Goal: Task Accomplishment & Management: Manage account settings

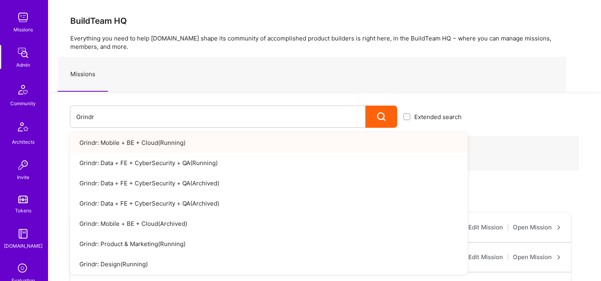
scroll to position [239, 0]
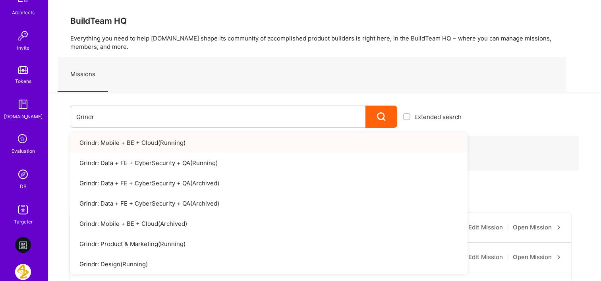
click at [19, 193] on div "Notifications Discovery Missions Admin Community Architects Invite Tokens [DOMA…" at bounding box center [24, 16] width 48 height 420
click at [21, 178] on img at bounding box center [23, 175] width 16 height 16
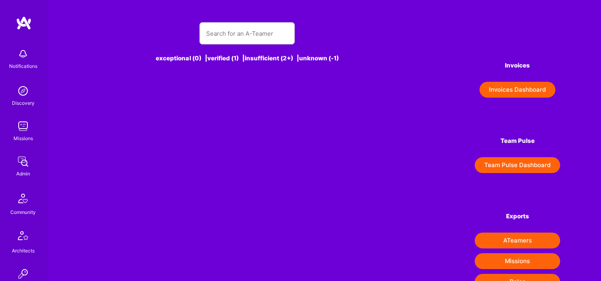
click at [504, 95] on button "Invoices Dashboard" at bounding box center [518, 90] width 76 height 16
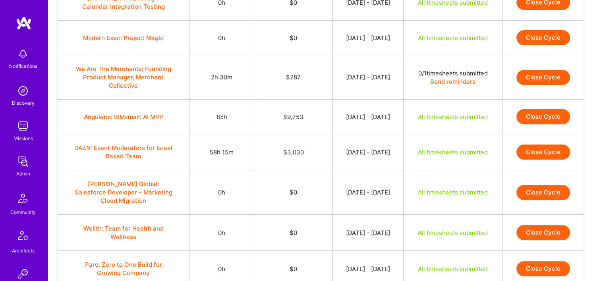
scroll to position [318, 0]
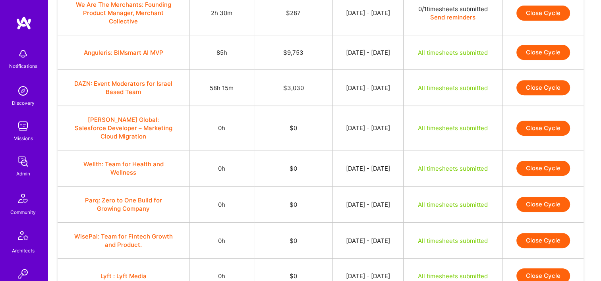
click at [144, 49] on button "Anguleris: BIMsmart AI MVP" at bounding box center [124, 52] width 80 height 8
click at [138, 54] on button "Anguleris: BIMsmart AI MVP" at bounding box center [124, 52] width 80 height 8
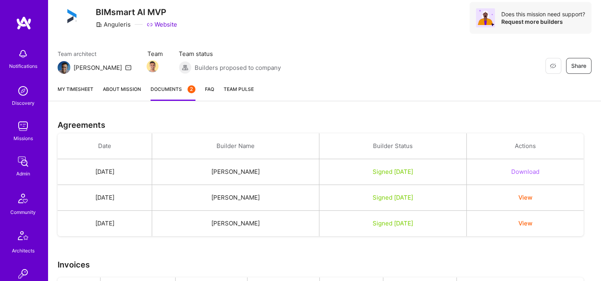
scroll to position [61, 0]
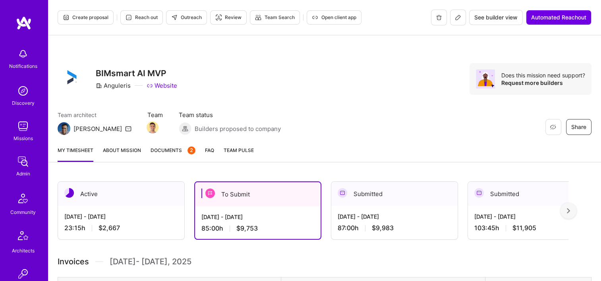
click at [396, 208] on div "Aug 1 - Aug 15, 2025 87:00 h $9,983" at bounding box center [395, 222] width 126 height 33
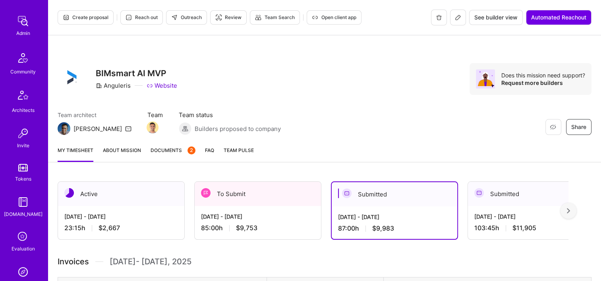
scroll to position [199, 0]
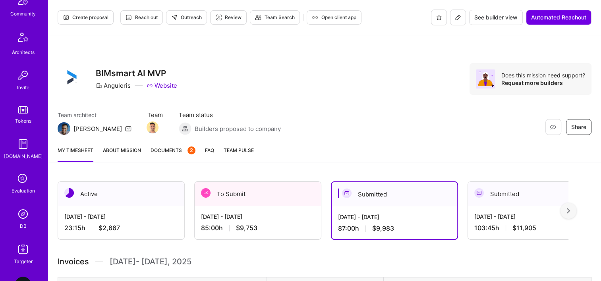
click at [20, 219] on img at bounding box center [23, 214] width 16 height 16
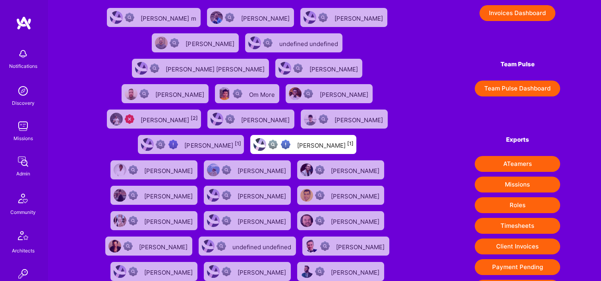
scroll to position [124, 0]
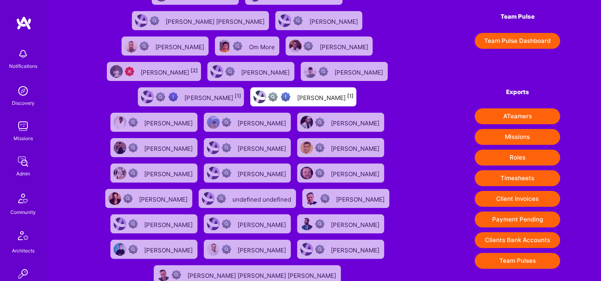
click at [519, 197] on button "Client Invoices" at bounding box center [517, 199] width 85 height 16
click at [25, 157] on img at bounding box center [23, 162] width 16 height 16
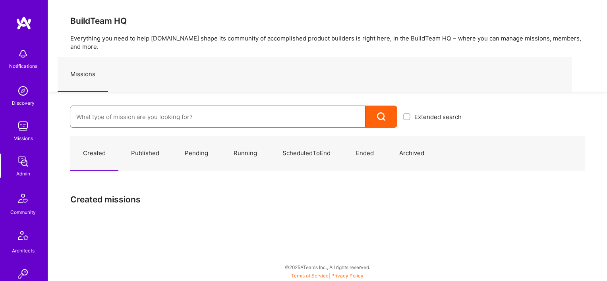
click at [90, 111] on input at bounding box center [217, 117] width 283 height 20
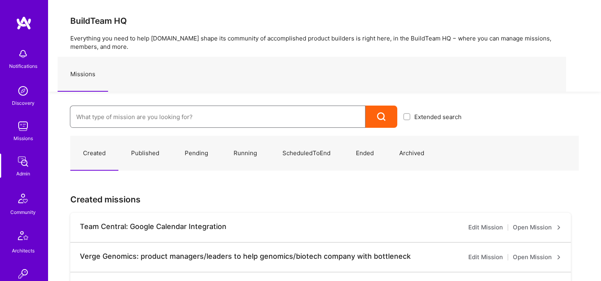
paste input "Evinced: AI-Agents Accessibility Solution"
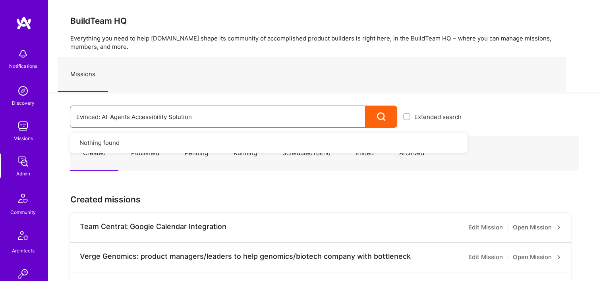
type input "Evinced: AI-Agents Accessibility Solution"
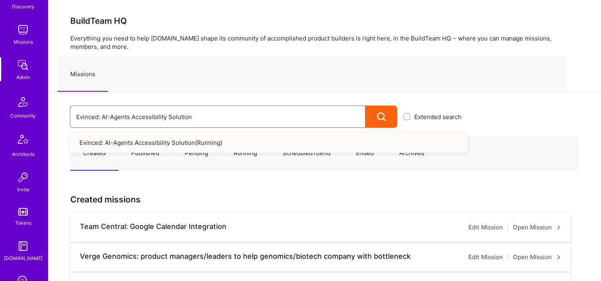
scroll to position [278, 0]
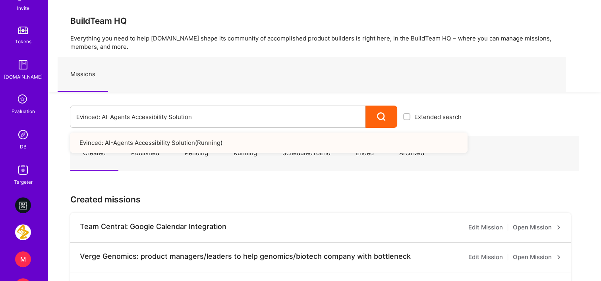
click at [20, 135] on img at bounding box center [23, 135] width 16 height 16
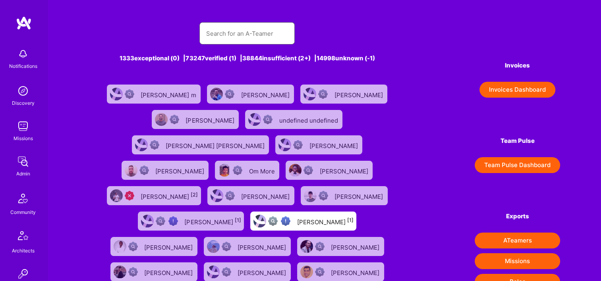
click at [232, 32] on input "text" at bounding box center [247, 33] width 83 height 20
paste input "Marvin carlos"
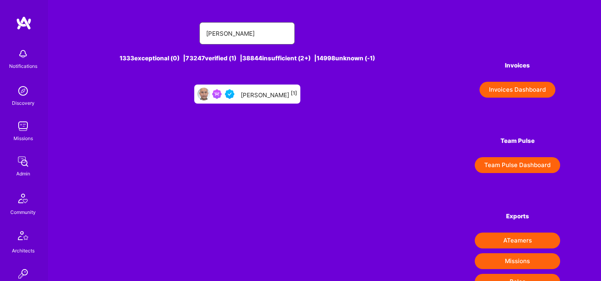
type input "Marvin carlos"
click at [255, 95] on div "Marvin Carlos [1]" at bounding box center [269, 94] width 56 height 10
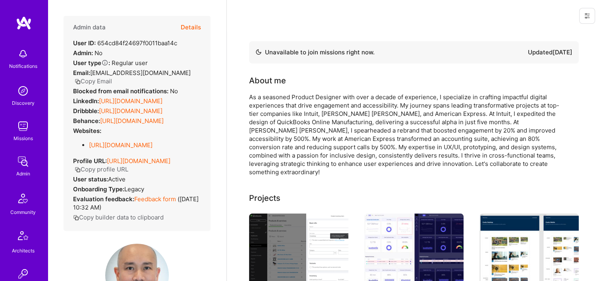
click at [186, 23] on button "Details" at bounding box center [191, 27] width 20 height 23
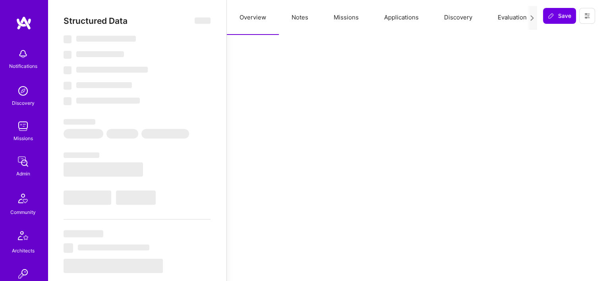
click at [351, 21] on button "Missions" at bounding box center [346, 17] width 50 height 35
select select "Not Available"
select select "1 Month"
select select "4"
select select "7"
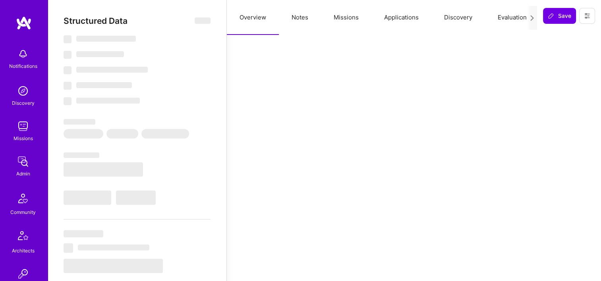
select select "7"
select select "US"
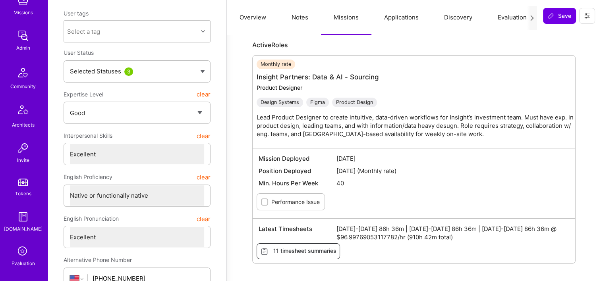
scroll to position [239, 0]
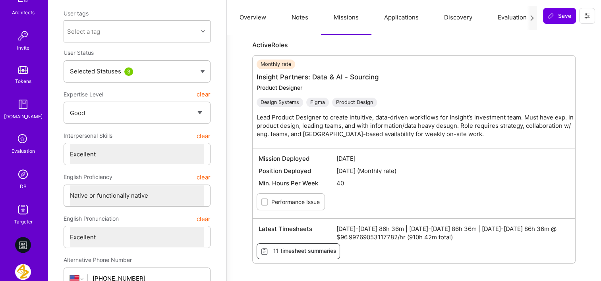
click at [27, 177] on img at bounding box center [23, 175] width 16 height 16
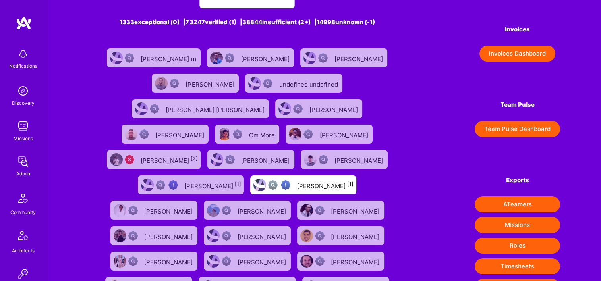
scroll to position [80, 0]
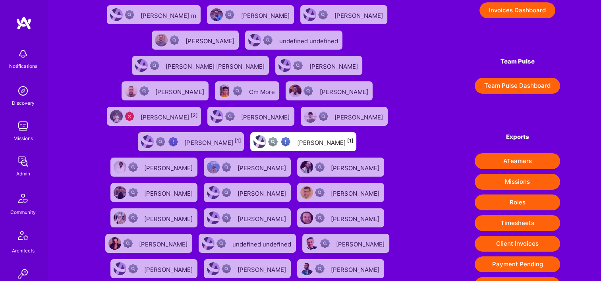
click at [523, 221] on button "Timesheets" at bounding box center [517, 223] width 85 height 16
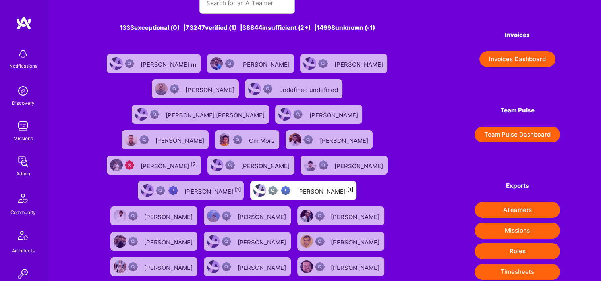
scroll to position [0, 0]
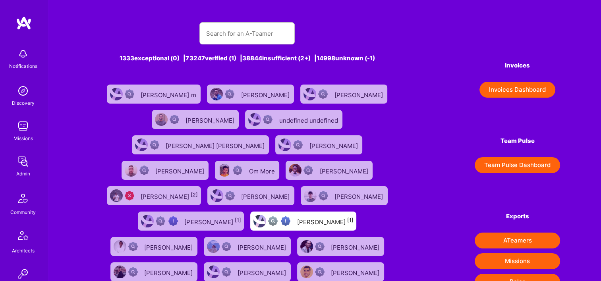
click at [15, 160] on img at bounding box center [23, 162] width 16 height 16
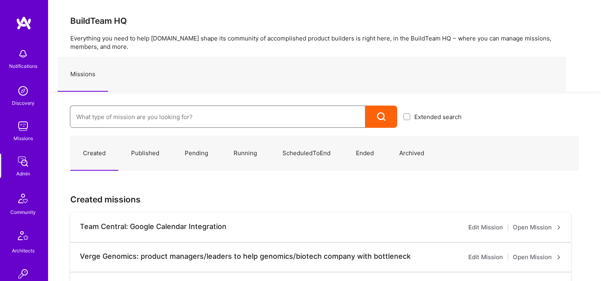
click at [121, 117] on input at bounding box center [217, 117] width 283 height 20
paste input "1"
type input "1"
click at [151, 116] on input at bounding box center [217, 117] width 283 height 20
paste input "Evinced: AI-Agents Accessibility Solution"
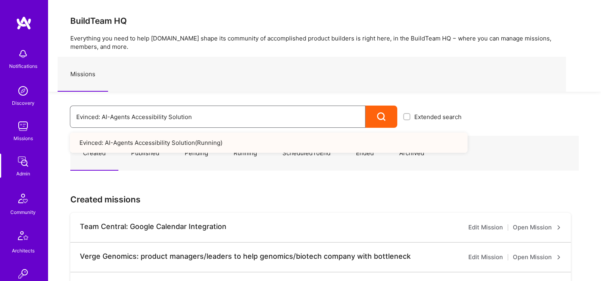
drag, startPoint x: 213, startPoint y: 110, endPoint x: 40, endPoint y: 120, distance: 174.0
paste input "Nevoya: Principal Problem Solver for Zero-Emissions Logistics Company"
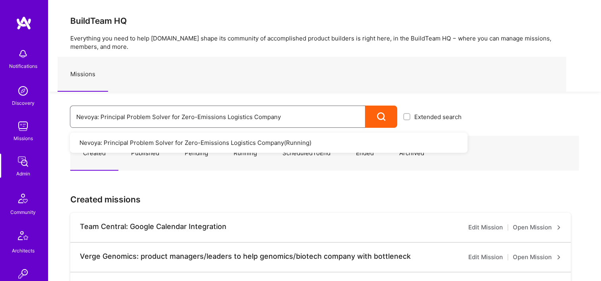
drag, startPoint x: 318, startPoint y: 117, endPoint x: 49, endPoint y: 111, distance: 268.4
click at [53, 111] on div "Nevoya: Principal Problem Solver for Zero-Emissions Logistics Company Extended …" at bounding box center [258, 110] width 420 height 36
paste input "WSC Sports: Real-Time Multilingual Captions"
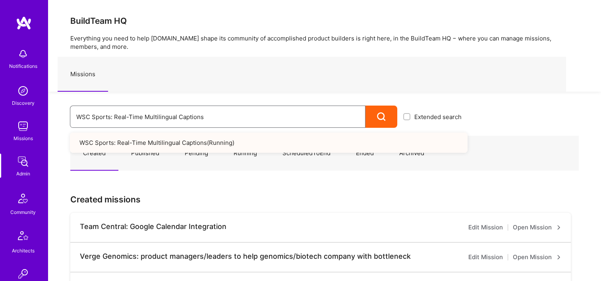
drag, startPoint x: 216, startPoint y: 114, endPoint x: 48, endPoint y: 109, distance: 168.6
click at [62, 111] on div "WSC Sports: Real-Time Multilingual Captions Extended search WSC Sports: Real-Ti…" at bounding box center [258, 110] width 420 height 36
paste input "Semperis: Building Hardening Guidance for Linux"
type input "Semperis: Building Hardening Guidance for Linux"
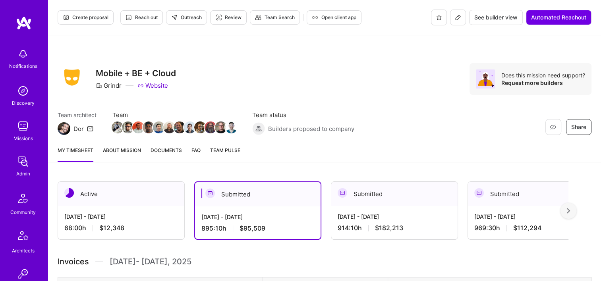
click at [458, 15] on icon at bounding box center [458, 17] width 6 height 6
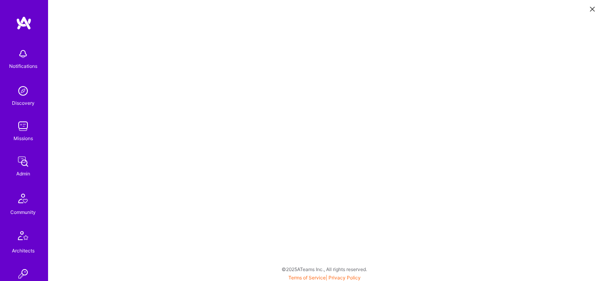
click at [27, 157] on img at bounding box center [23, 162] width 16 height 16
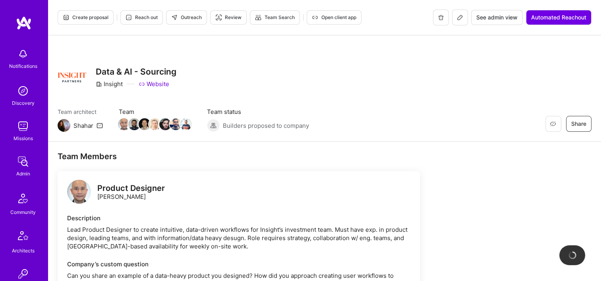
click at [461, 21] on button at bounding box center [460, 18] width 16 height 16
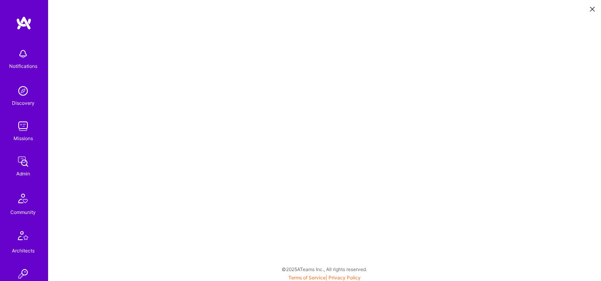
click at [589, 9] on button at bounding box center [593, 8] width 10 height 13
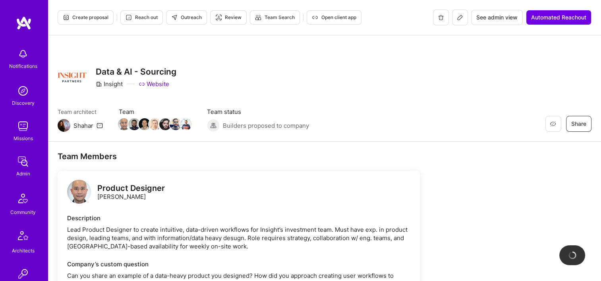
click at [508, 11] on button "See admin view" at bounding box center [497, 17] width 52 height 15
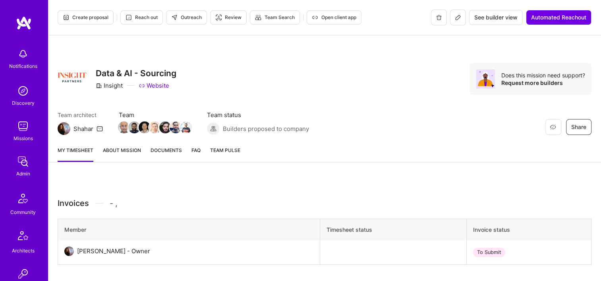
click at [161, 148] on span "Documents" at bounding box center [166, 150] width 31 height 8
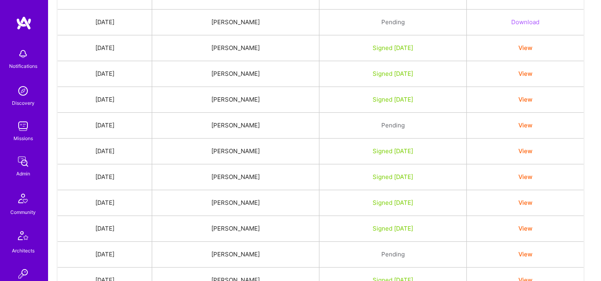
scroll to position [211, 0]
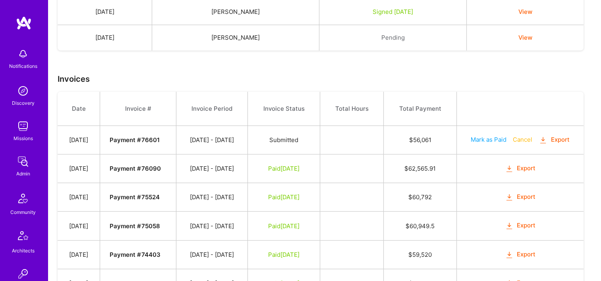
scroll to position [688, 0]
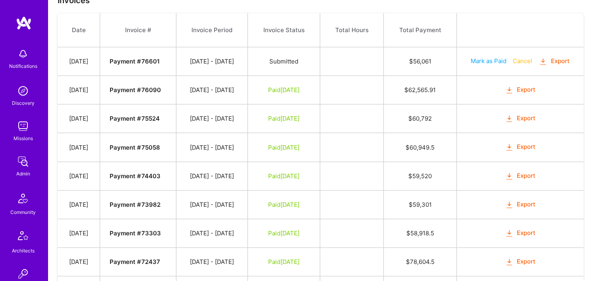
click at [531, 85] on button "Export" at bounding box center [520, 89] width 31 height 9
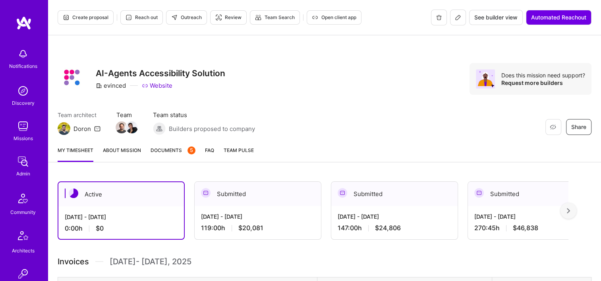
click at [326, 15] on span "Open client app" at bounding box center [334, 17] width 45 height 7
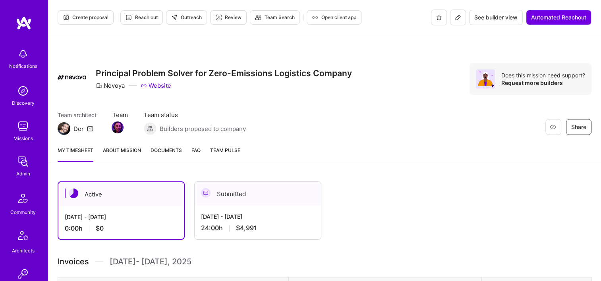
click at [343, 21] on span "Open client app" at bounding box center [334, 17] width 45 height 7
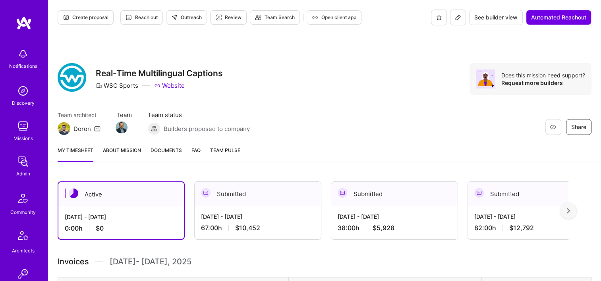
click at [323, 16] on span "Open client app" at bounding box center [334, 17] width 45 height 7
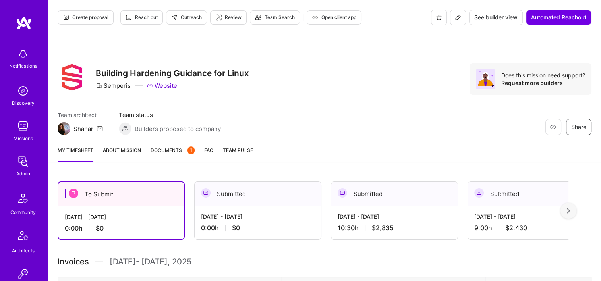
click at [358, 19] on button "Open client app" at bounding box center [334, 17] width 55 height 14
